Goal: Task Accomplishment & Management: Manage account settings

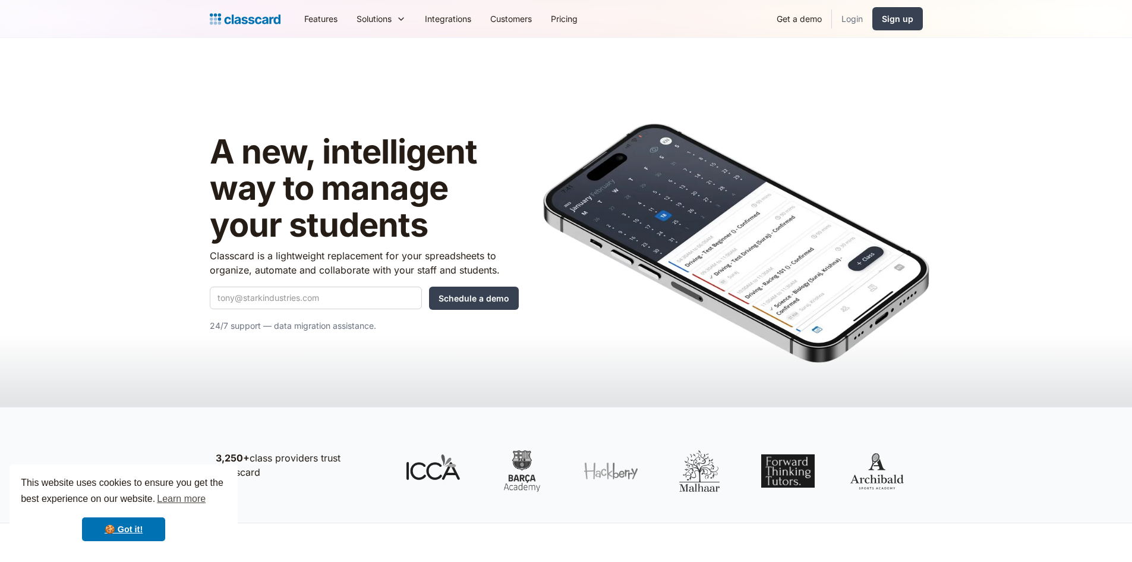
click at [853, 15] on link "Login" at bounding box center [852, 18] width 40 height 27
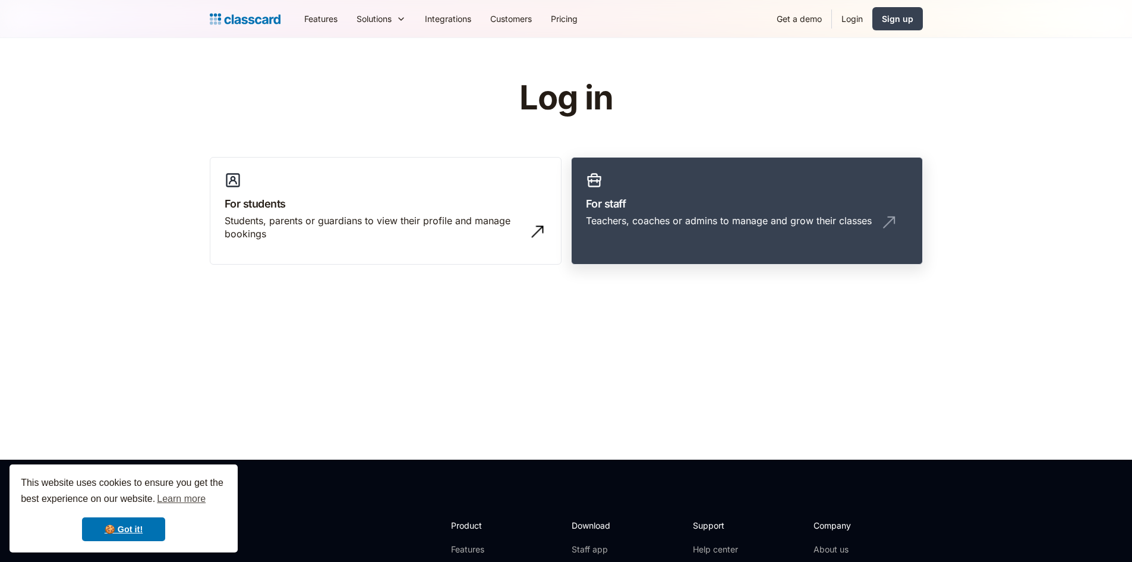
click at [699, 199] on h3 "For staff" at bounding box center [747, 204] width 322 height 16
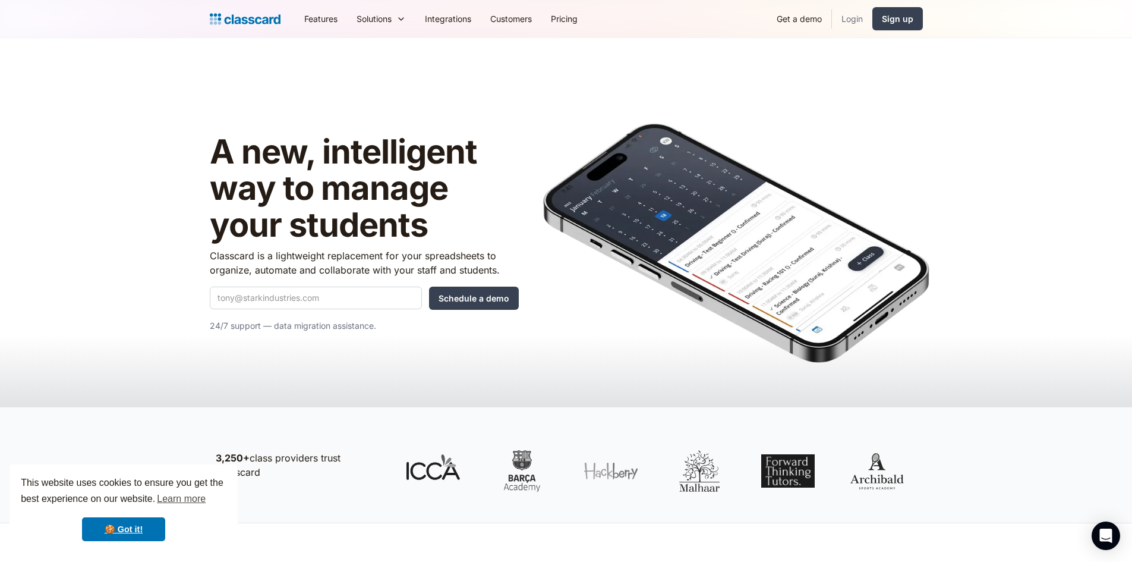
click at [848, 23] on link "Login" at bounding box center [852, 18] width 40 height 27
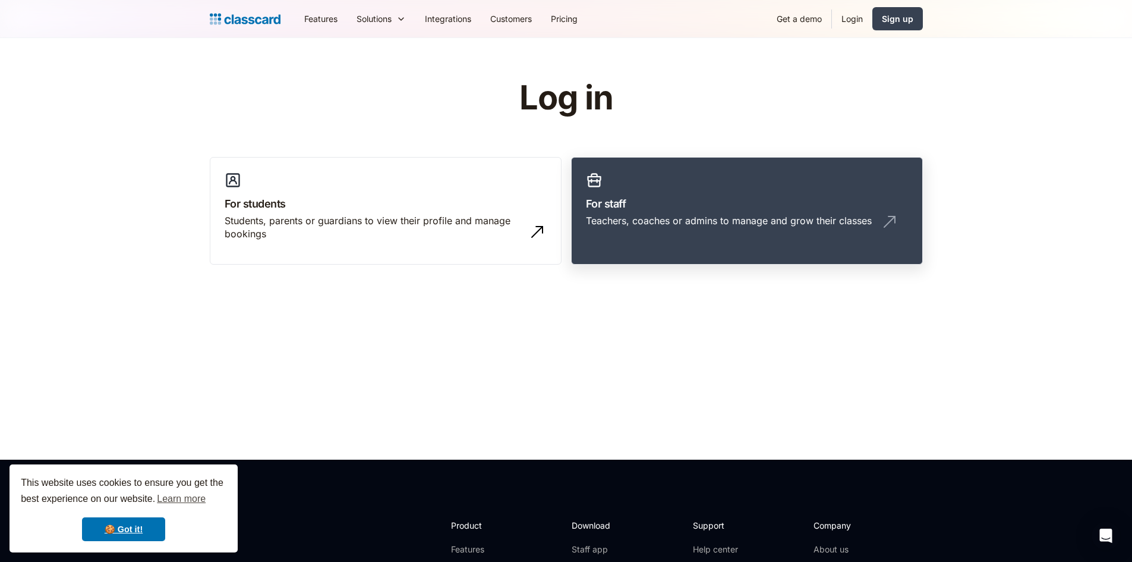
click at [787, 183] on link "For staff Teachers, coaches or admins to manage and grow their classes" at bounding box center [747, 211] width 352 height 108
